Goal: Information Seeking & Learning: Learn about a topic

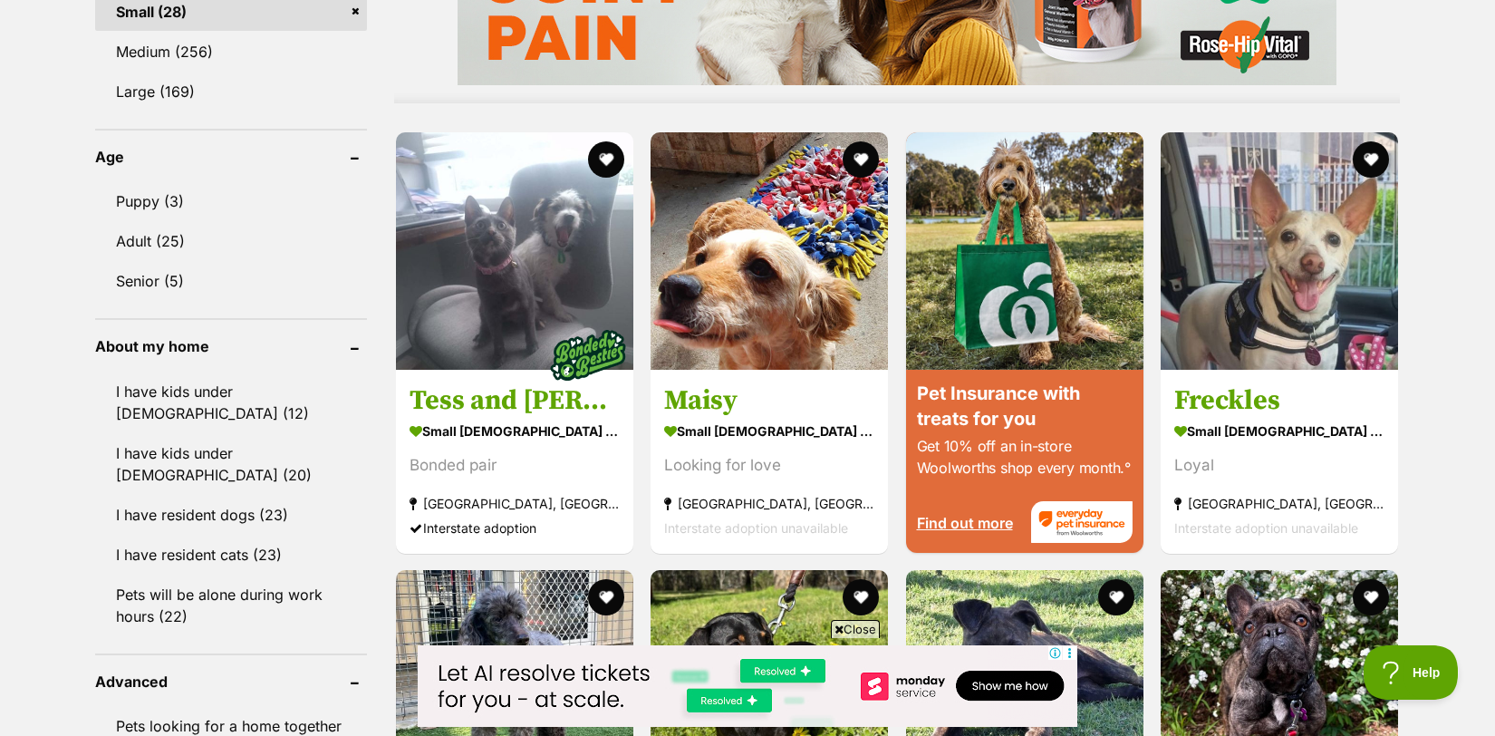
scroll to position [1664, 0]
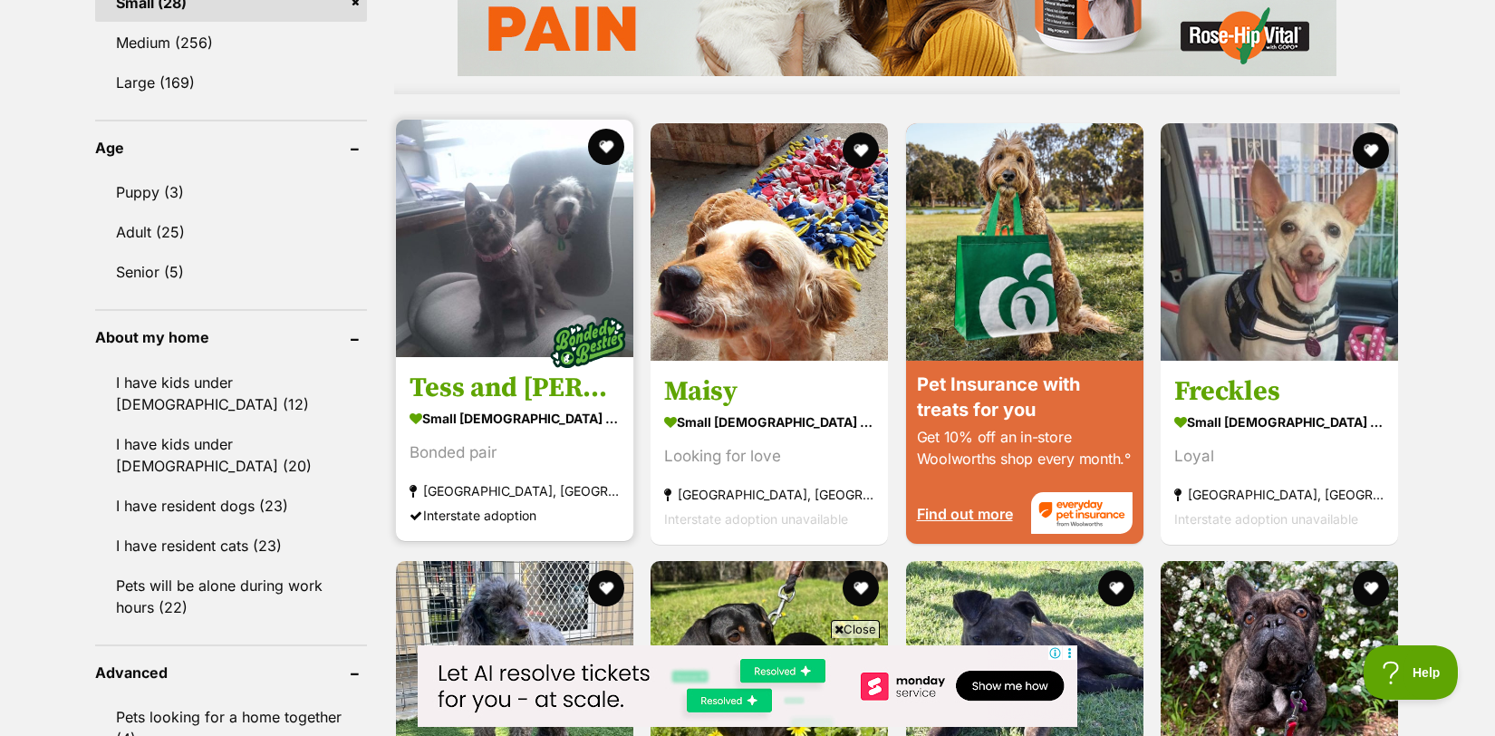
click at [516, 246] on img at bounding box center [514, 238] width 237 height 237
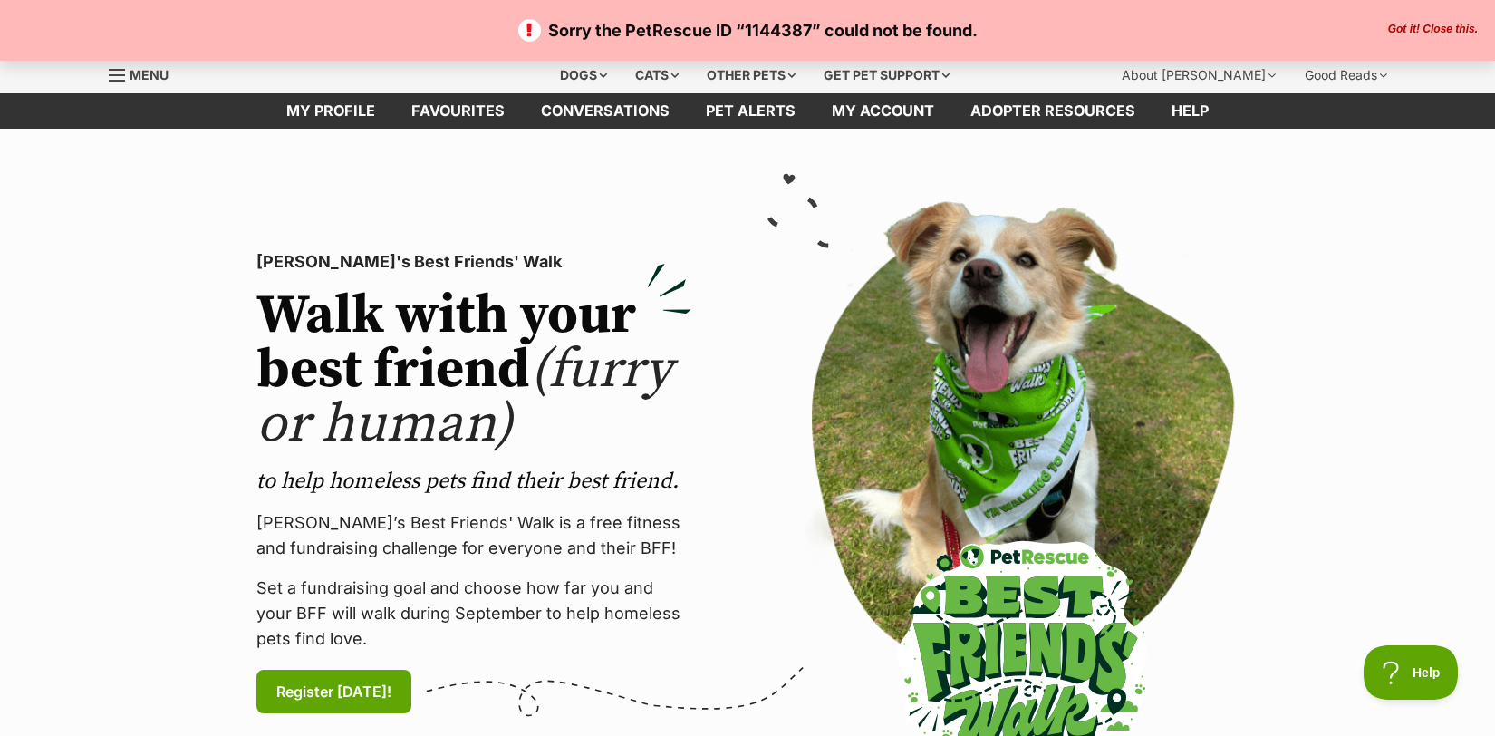
click at [1429, 25] on button "Got it! Close this." at bounding box center [1433, 30] width 101 height 14
